Goal: Register for event/course

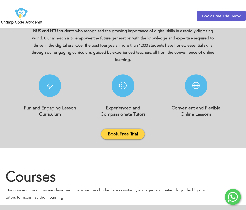
scroll to position [171, 0]
click at [129, 132] on span "Book Free Trial" at bounding box center [123, 134] width 30 height 6
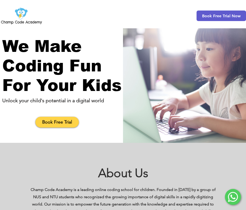
scroll to position [0, 0]
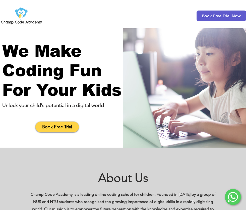
click at [226, 12] on span "Book Free Trial Now" at bounding box center [220, 16] width 49 height 11
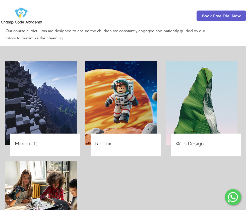
scroll to position [345, 0]
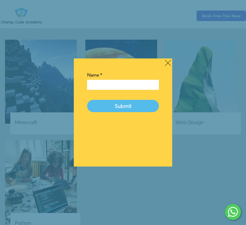
click at [167, 66] on icon "Back to site" at bounding box center [168, 63] width 6 height 6
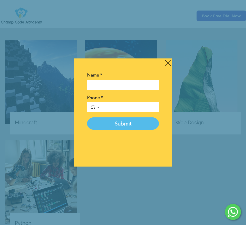
click at [166, 66] on icon "Back to site" at bounding box center [168, 63] width 6 height 7
click at [164, 77] on div "Contact Information" at bounding box center [123, 112] width 98 height 108
click at [167, 66] on icon "Back to site" at bounding box center [168, 63] width 6 height 6
click at [167, 66] on icon "Back to site" at bounding box center [168, 63] width 6 height 7
click at [166, 66] on icon "Back to site" at bounding box center [168, 63] width 6 height 6
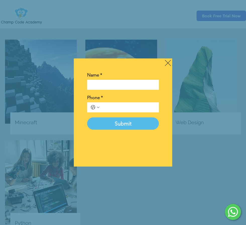
click at [166, 66] on icon "Back to site" at bounding box center [168, 63] width 6 height 7
click at [170, 66] on icon "Back to site" at bounding box center [168, 63] width 6 height 7
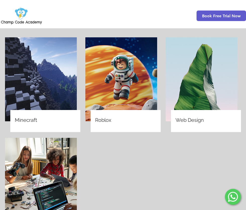
scroll to position [354, 0]
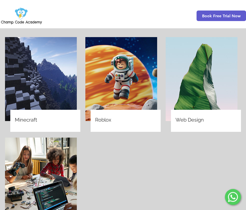
click at [115, 117] on p "Roblox" at bounding box center [124, 120] width 59 height 7
click at [113, 122] on div at bounding box center [126, 121] width 70 height 22
click at [105, 117] on span "Roblox" at bounding box center [103, 120] width 16 height 6
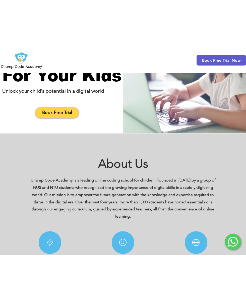
scroll to position [0, 0]
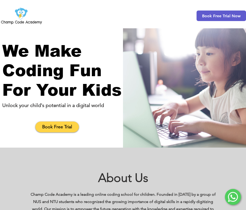
click at [227, 16] on span "Book Free Trial Now" at bounding box center [221, 16] width 39 height 5
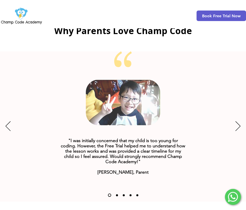
scroll to position [928, 0]
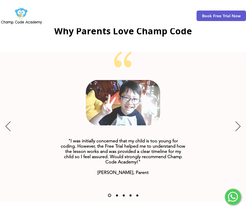
click at [207, 159] on div "Slideshow" at bounding box center [123, 127] width 246 height 151
click at [196, 199] on div at bounding box center [123, 112] width 246 height 211
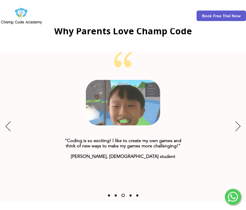
click at [199, 205] on div at bounding box center [123, 112] width 246 height 211
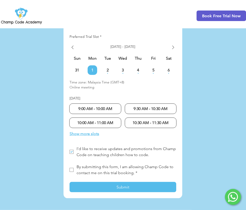
scroll to position [1267, 0]
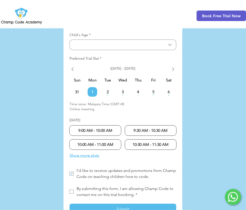
click at [105, 90] on span "2" at bounding box center [108, 92] width 10 height 4
click at [94, 90] on span "1" at bounding box center [93, 92] width 10 height 4
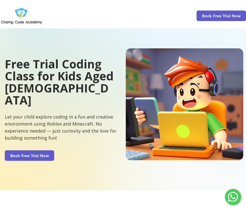
scroll to position [0, 0]
